Goal: Transaction & Acquisition: Purchase product/service

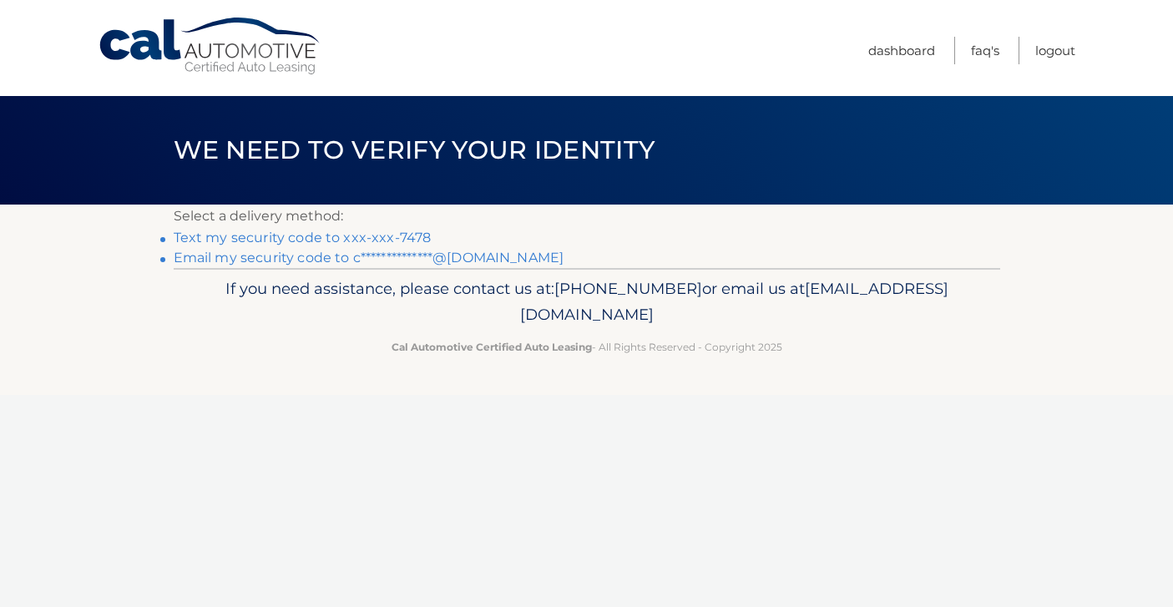
click at [329, 236] on link "Text my security code to xxx-xxx-7478" at bounding box center [303, 238] width 258 height 16
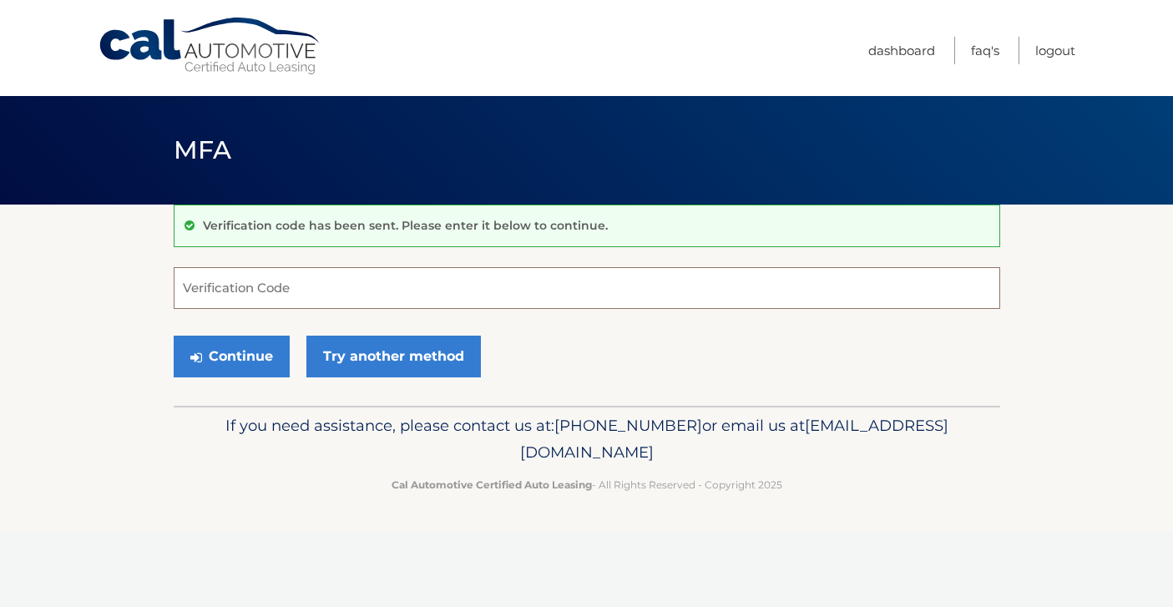
click at [302, 288] on input "Verification Code" at bounding box center [587, 288] width 826 height 42
type input "543311"
click at [240, 356] on button "Continue" at bounding box center [232, 357] width 116 height 42
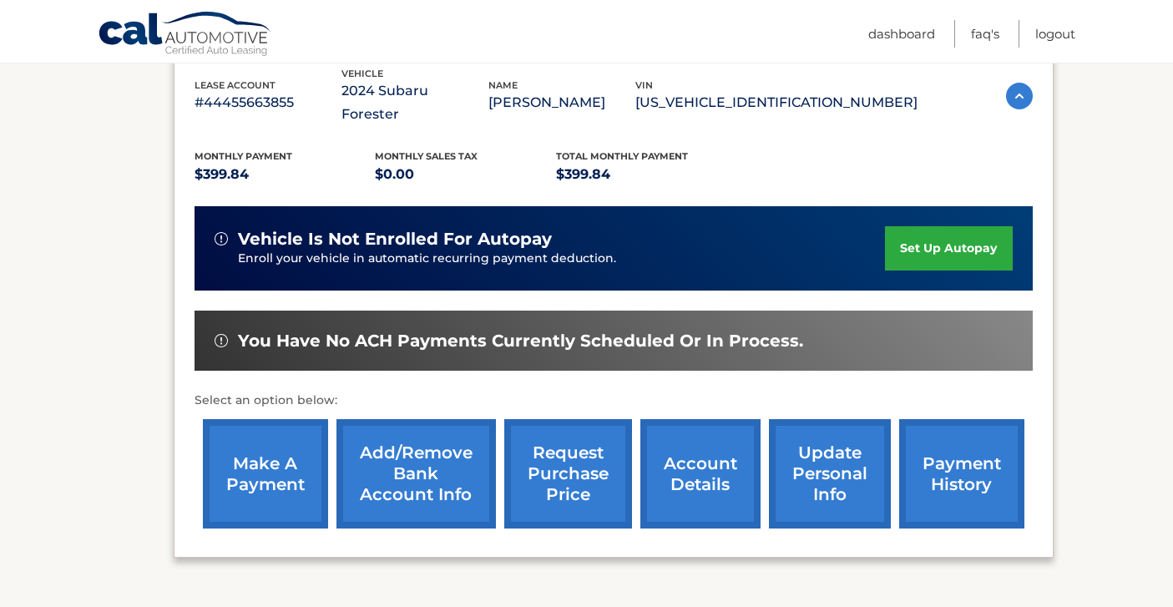
scroll to position [366, 0]
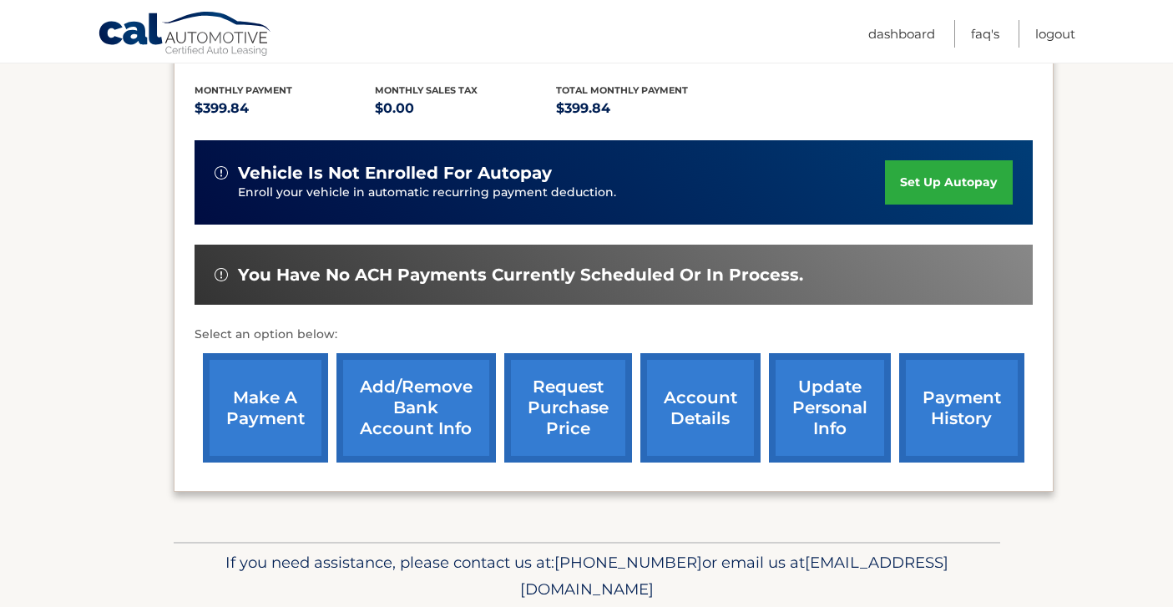
click at [273, 382] on link "make a payment" at bounding box center [265, 407] width 125 height 109
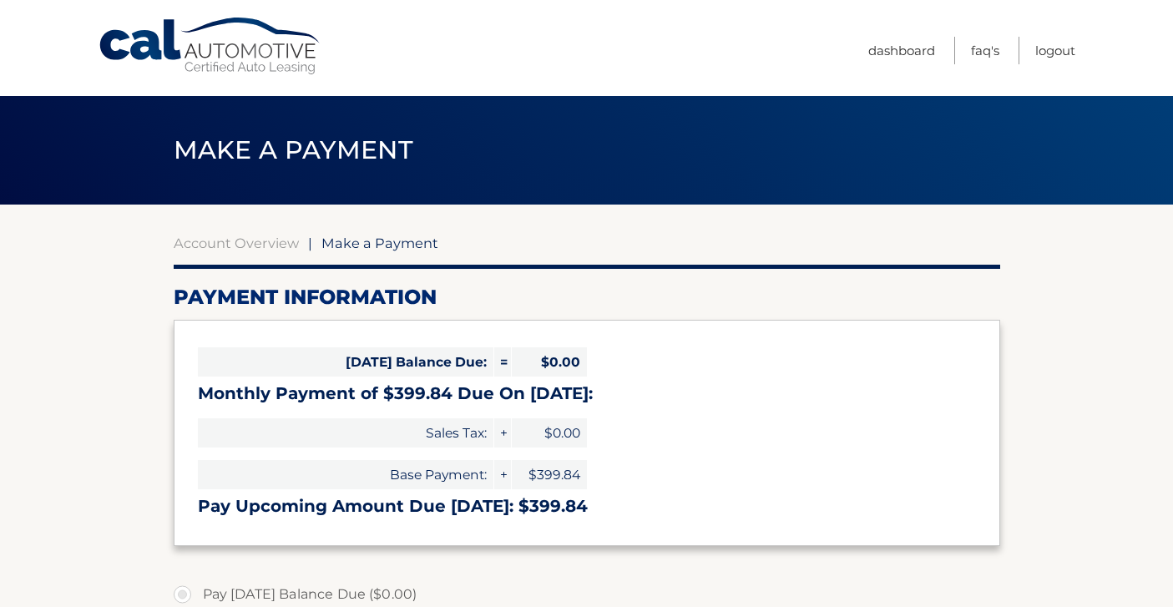
select select "NDIzMzI2ZDktZjNlYi00NTJhLTk2MGMtZmRhNzBiYzJiYTkw"
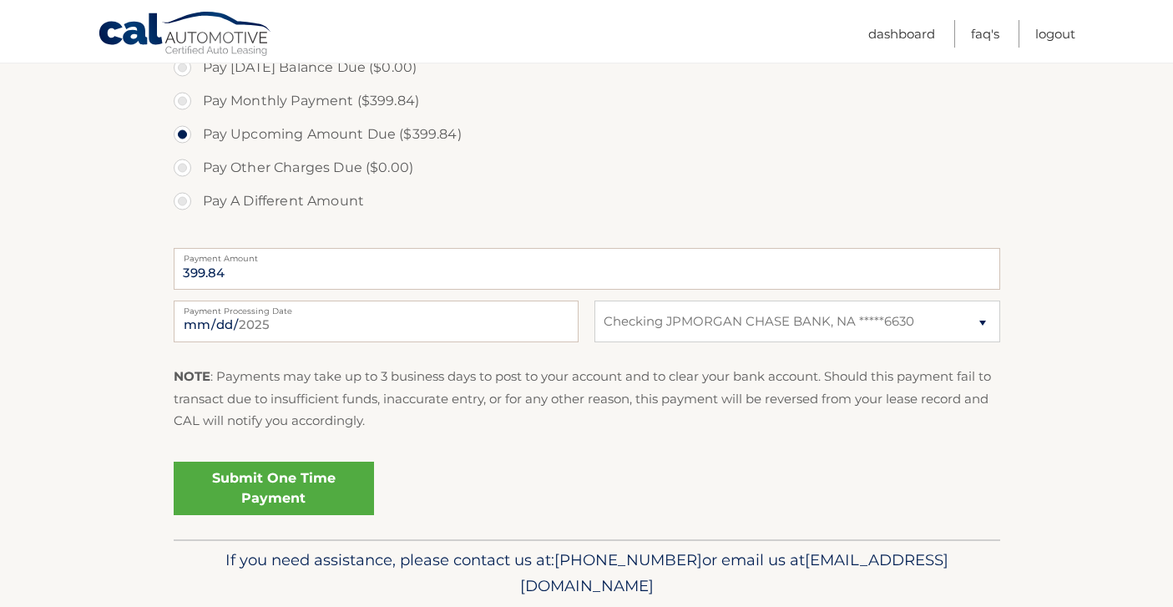
scroll to position [539, 0]
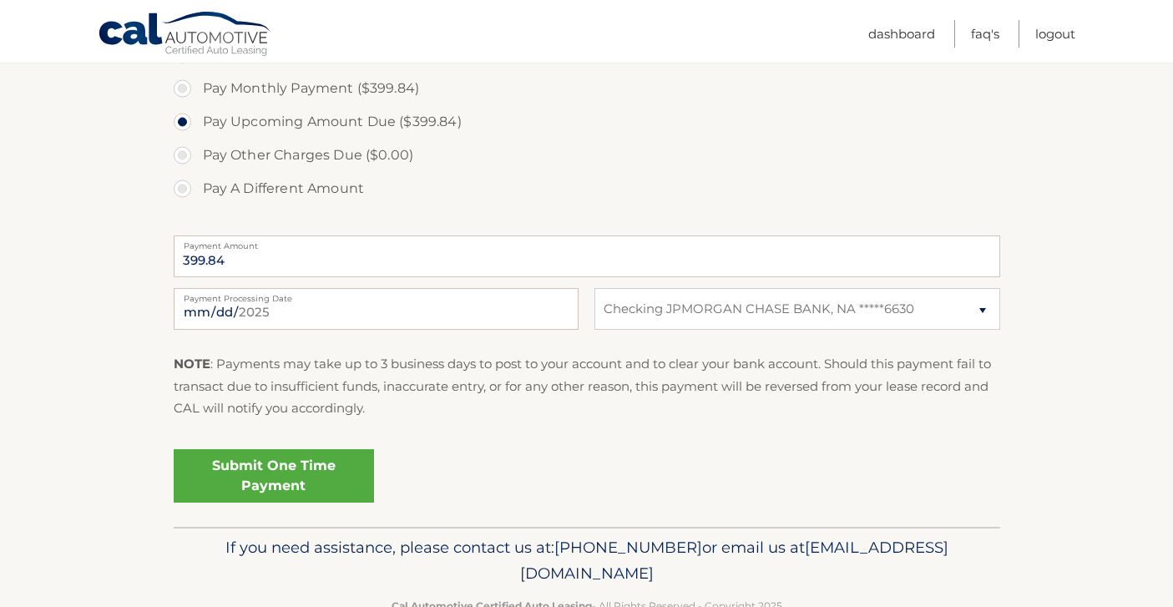
click at [303, 456] on link "Submit One Time Payment" at bounding box center [274, 475] width 200 height 53
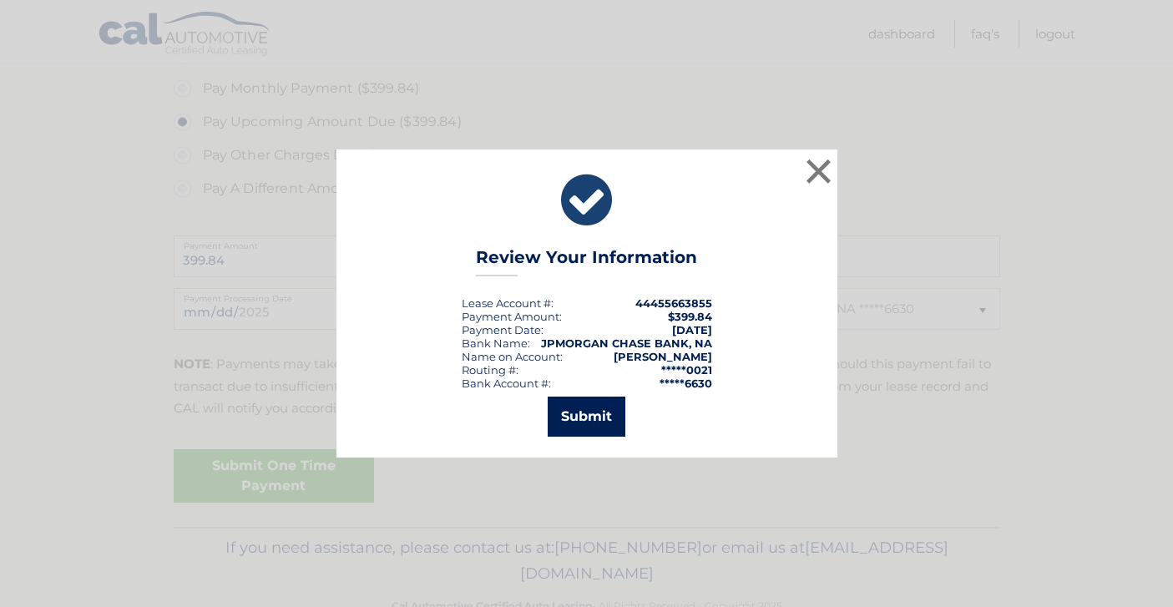
click at [593, 418] on button "Submit" at bounding box center [587, 417] width 78 height 40
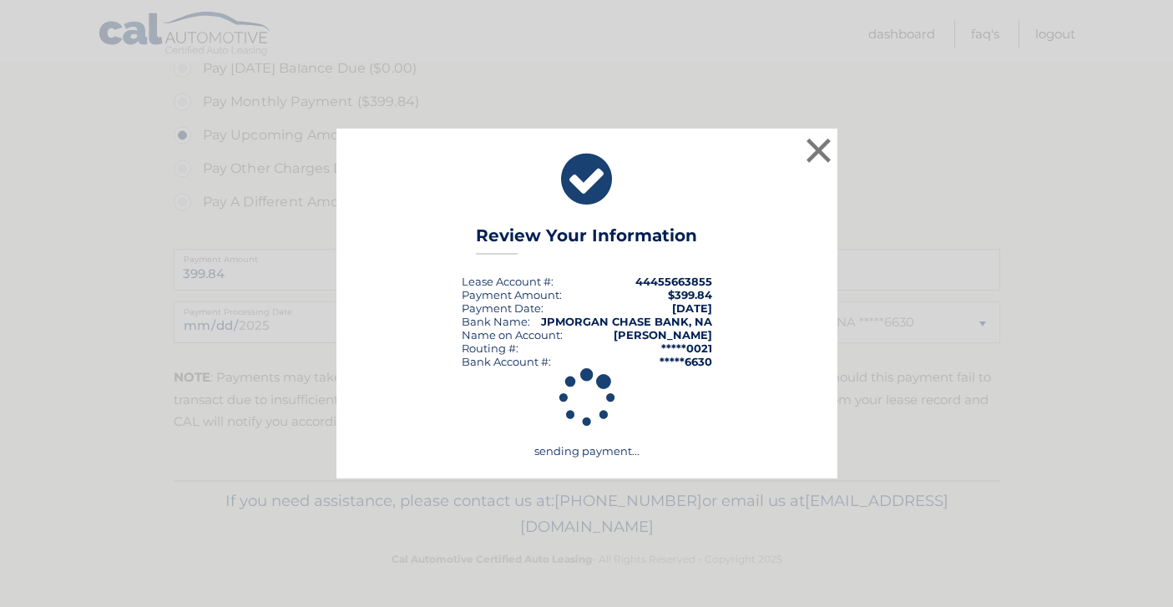
scroll to position [526, 0]
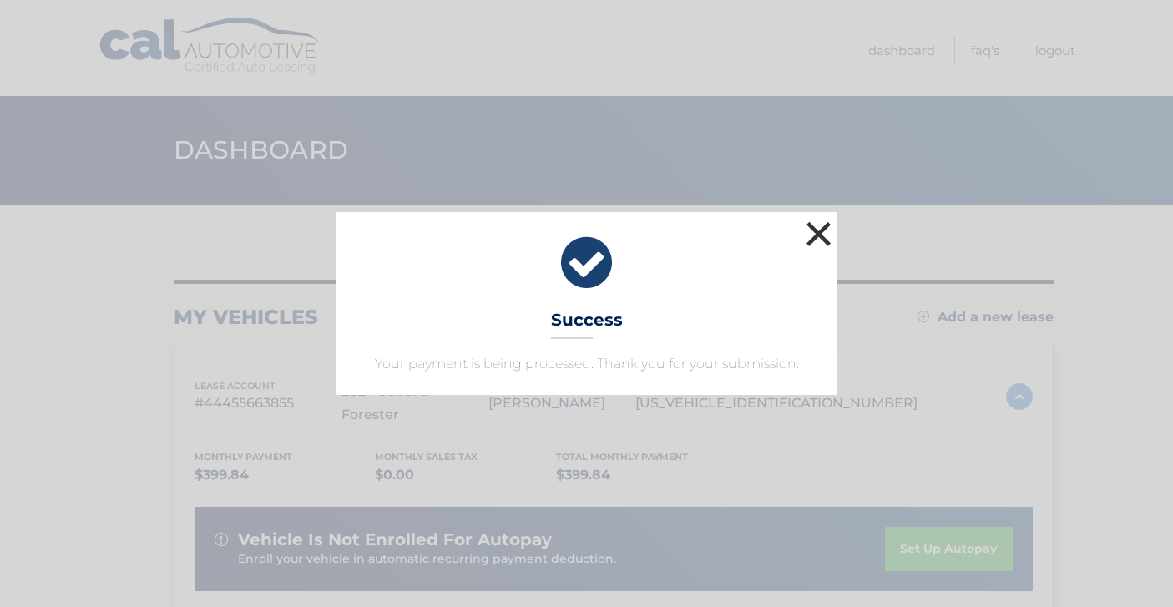
click at [819, 235] on button "×" at bounding box center [818, 233] width 33 height 33
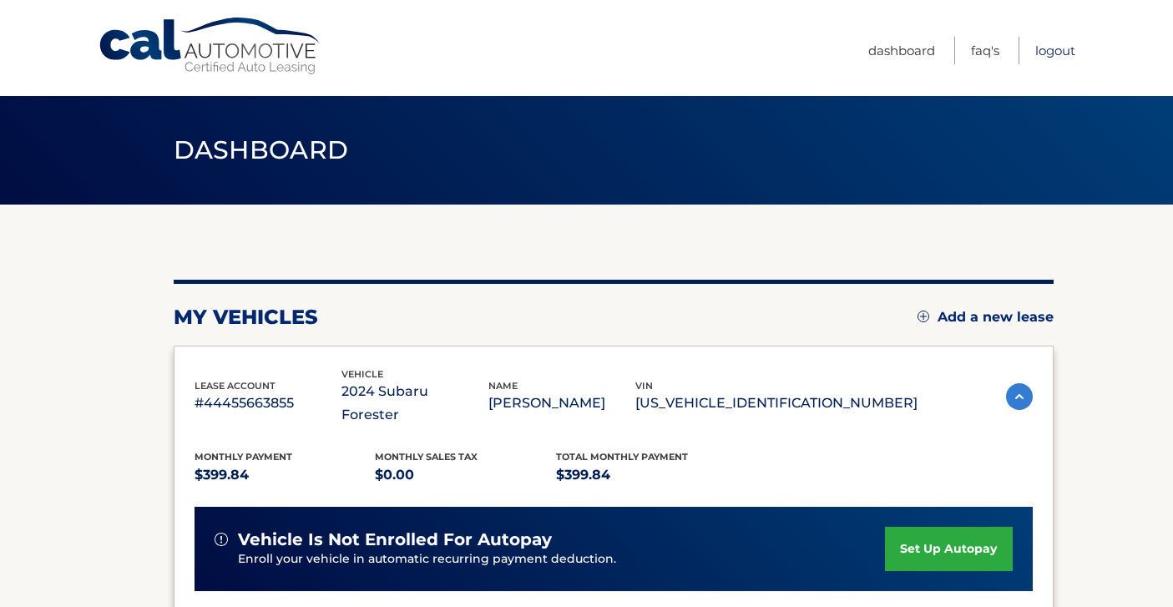
click at [1069, 58] on link "Logout" at bounding box center [1055, 51] width 40 height 28
